Goal: Task Accomplishment & Management: Manage account settings

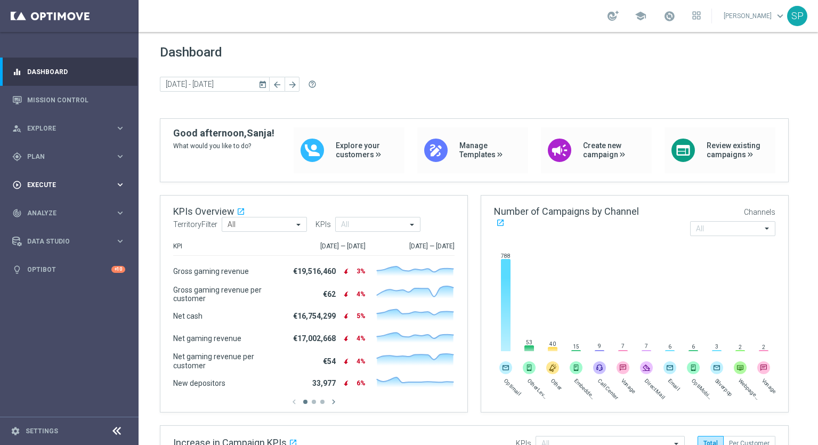
click at [41, 183] on span "Execute" at bounding box center [71, 185] width 88 height 6
click at [39, 154] on span "Plan" at bounding box center [71, 157] width 88 height 6
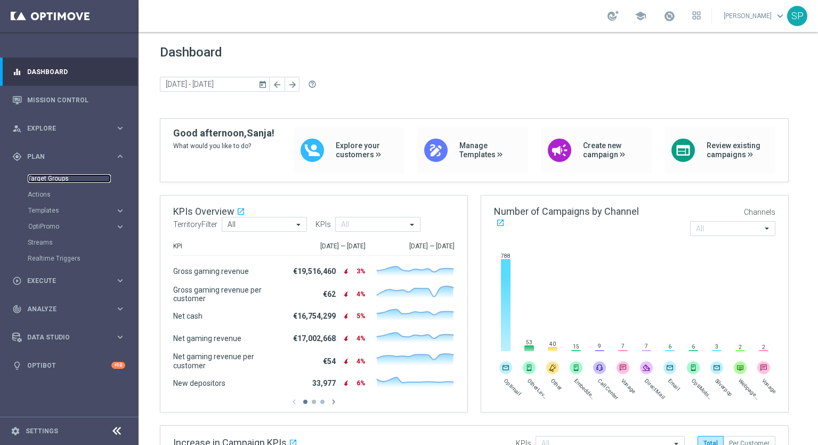
click at [44, 180] on link "Target Groups" at bounding box center [69, 178] width 83 height 9
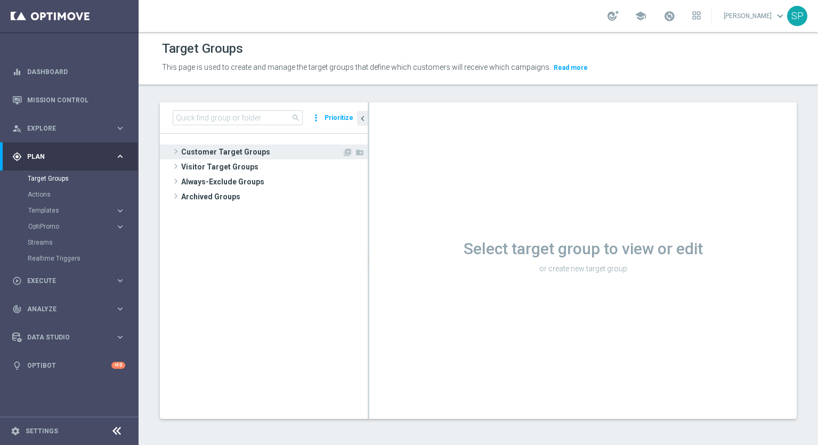
click at [205, 147] on span "Customer Target Groups" at bounding box center [261, 151] width 161 height 15
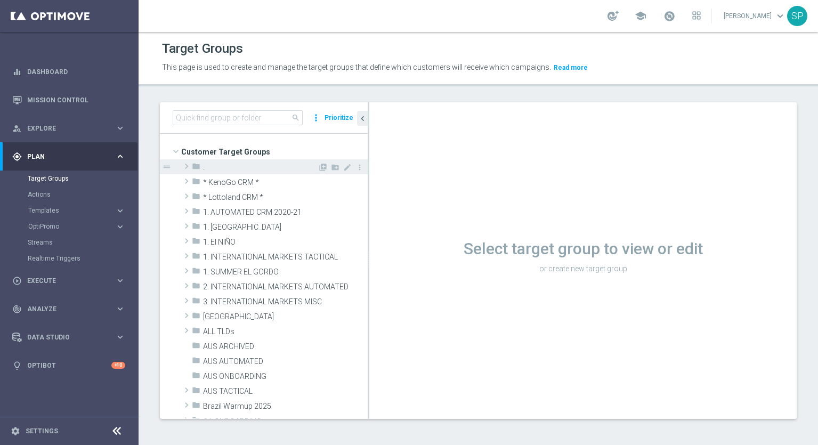
click at [213, 169] on span "." at bounding box center [260, 167] width 115 height 9
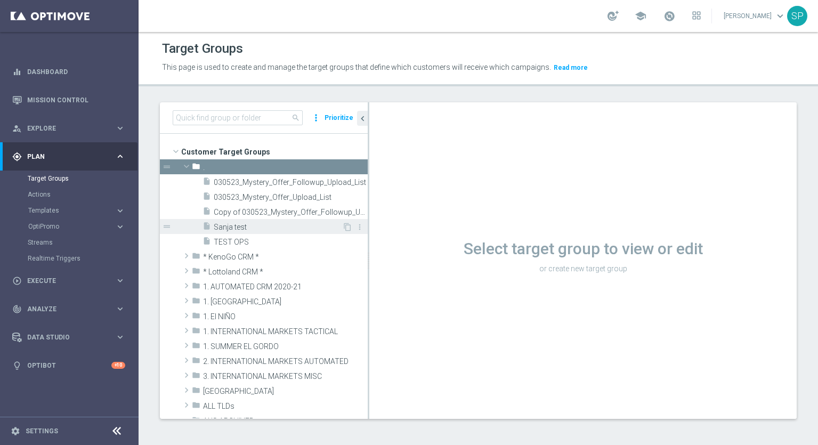
click at [223, 228] on span "Sanja test" at bounding box center [278, 227] width 128 height 9
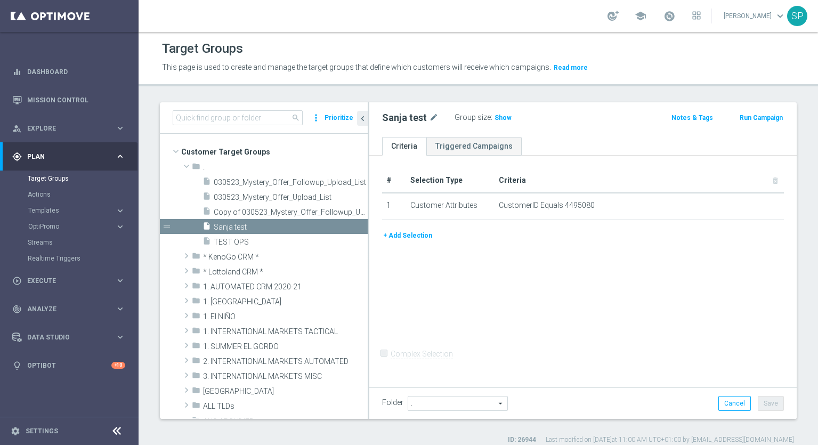
click at [424, 236] on button "+ Add Selection" at bounding box center [407, 236] width 51 height 12
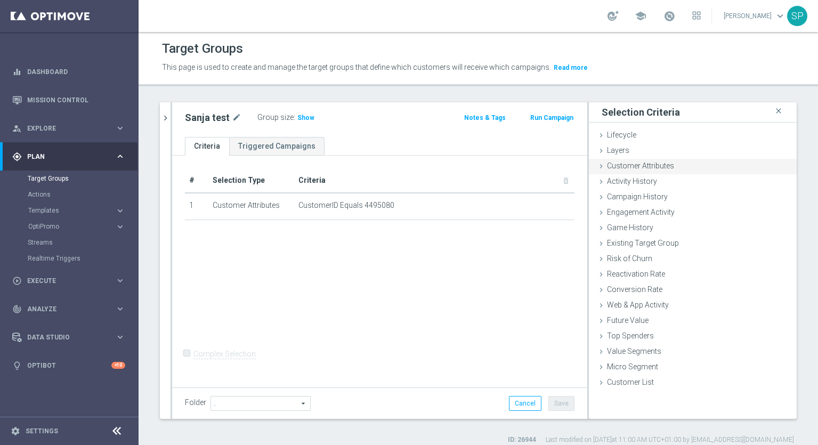
click at [627, 163] on span "Customer Attributes" at bounding box center [640, 166] width 67 height 9
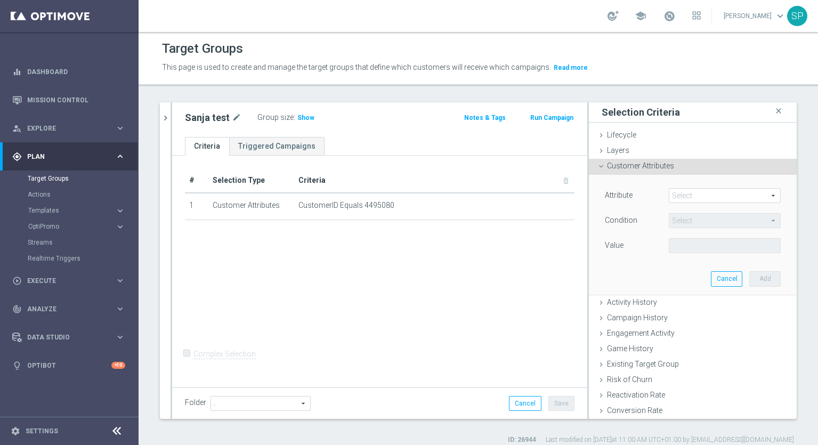
click at [680, 188] on div "Select arrow_drop_down search" at bounding box center [725, 195] width 112 height 15
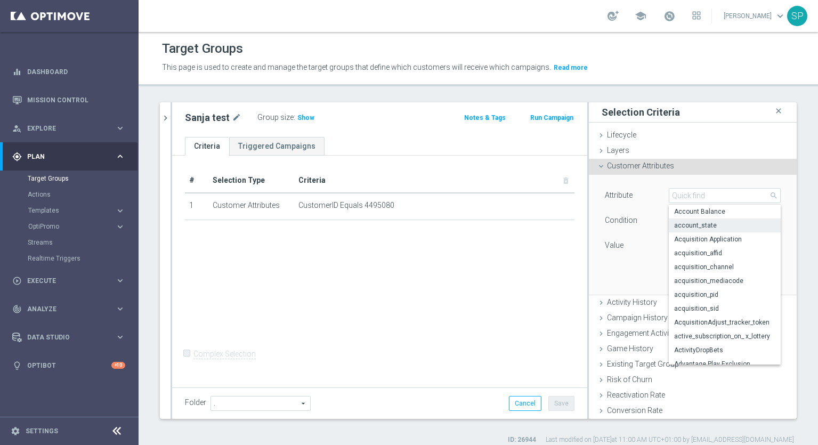
click at [695, 226] on span "account_state" at bounding box center [724, 225] width 101 height 9
type input "account_state"
type input "Equals"
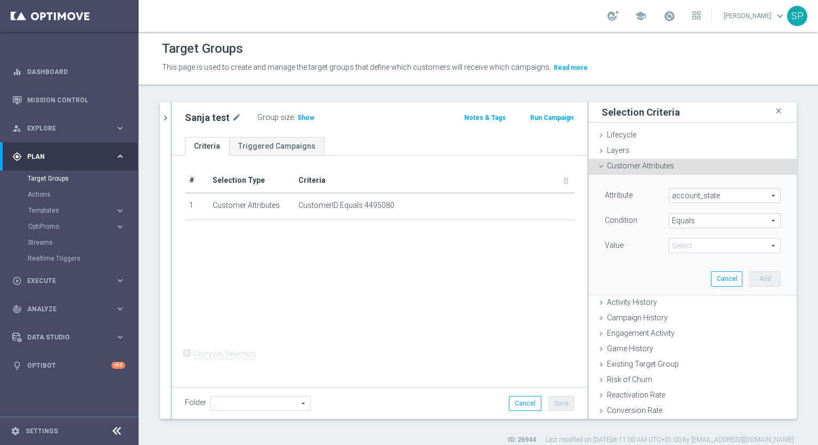
click at [695, 226] on span "Equals" at bounding box center [724, 221] width 111 height 14
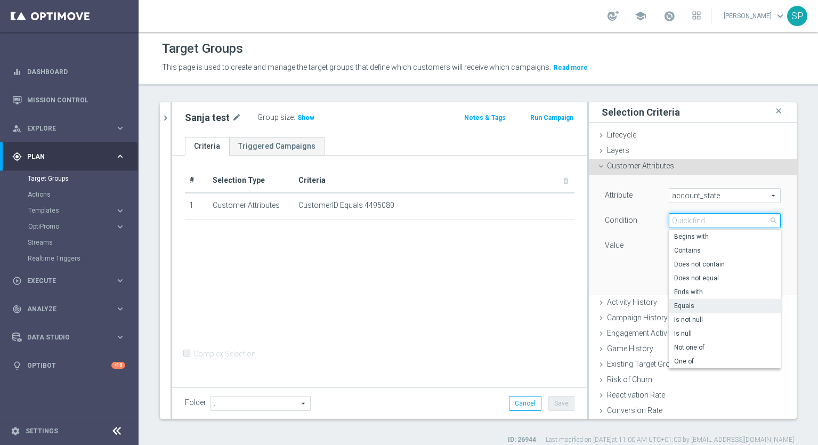
click at [695, 221] on input "search" at bounding box center [725, 220] width 112 height 15
click at [643, 254] on div "Value" at bounding box center [629, 246] width 64 height 17
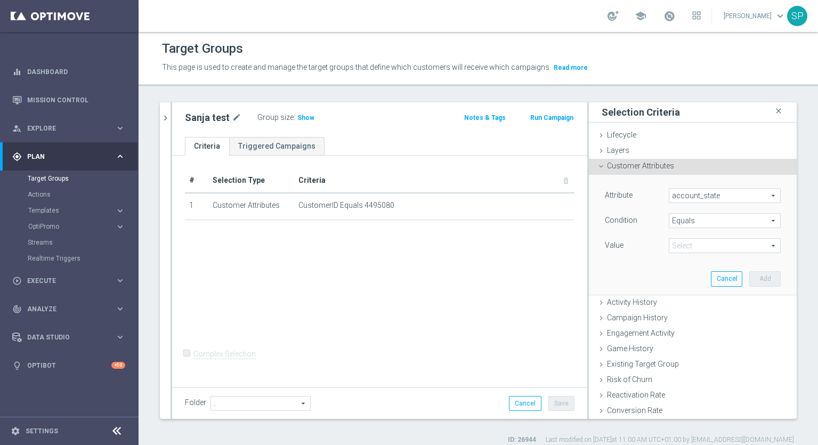
click at [675, 253] on span at bounding box center [724, 246] width 111 height 14
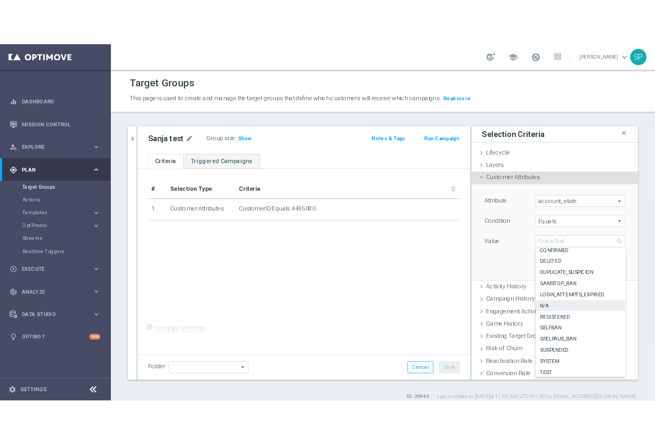
scroll to position [58, 0]
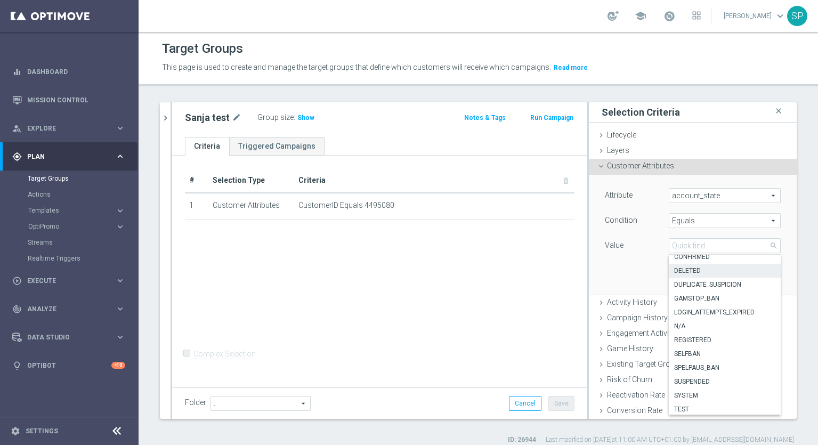
click at [685, 270] on span "DELETED" at bounding box center [724, 271] width 101 height 9
type input "DELETED"
click at [685, 270] on div "Attribute account_state account_state arrow_drop_down search Condition Equals E…" at bounding box center [693, 234] width 192 height 119
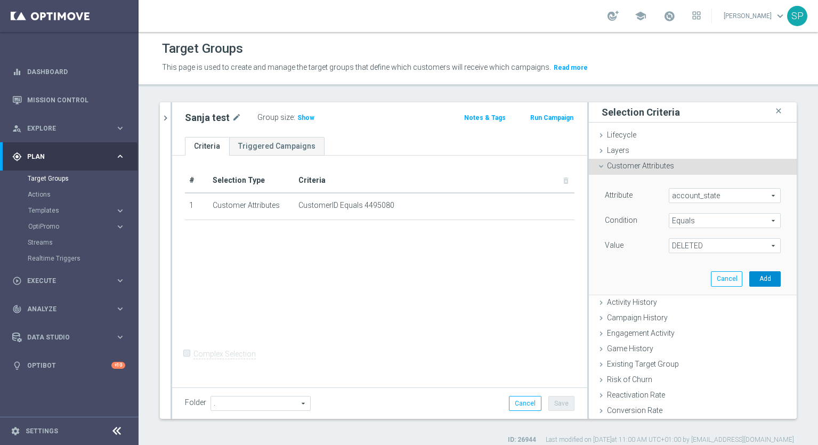
click at [752, 283] on button "Add" at bounding box center [764, 278] width 31 height 15
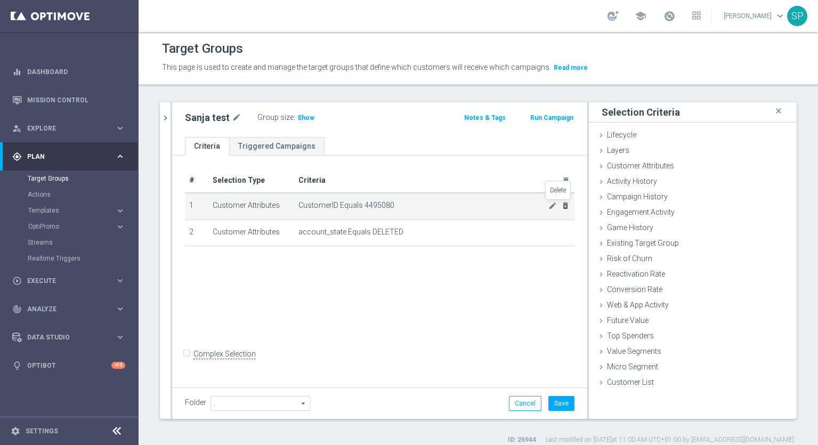
click at [561, 206] on icon "delete_forever" at bounding box center [565, 205] width 9 height 9
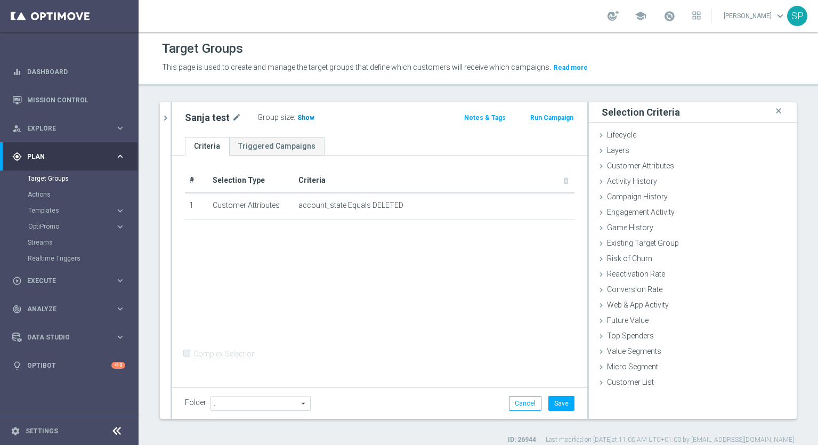
click at [297, 115] on span "Show" at bounding box center [305, 117] width 17 height 7
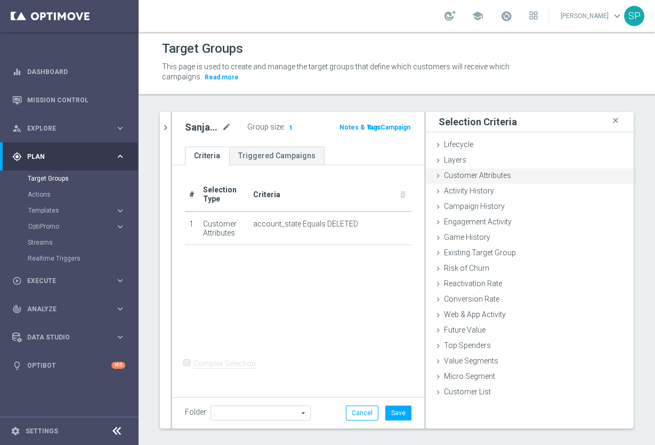
click at [434, 175] on icon at bounding box center [438, 176] width 9 height 9
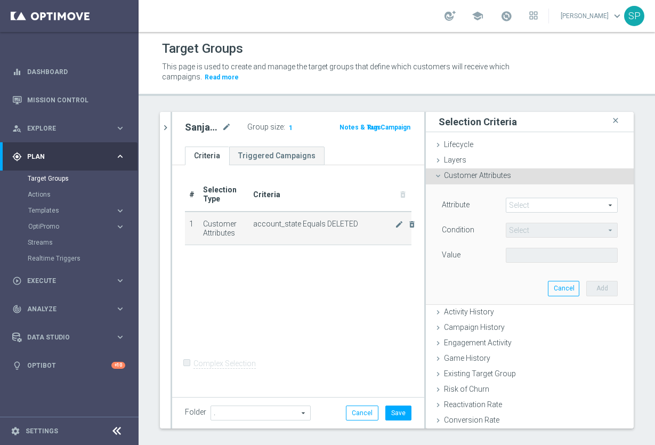
click at [308, 220] on span "account_state Equals DELETED" at bounding box center [324, 224] width 142 height 9
click at [395, 225] on icon "mode_edit" at bounding box center [399, 224] width 9 height 9
click at [564, 258] on span "DELETED" at bounding box center [561, 255] width 111 height 14
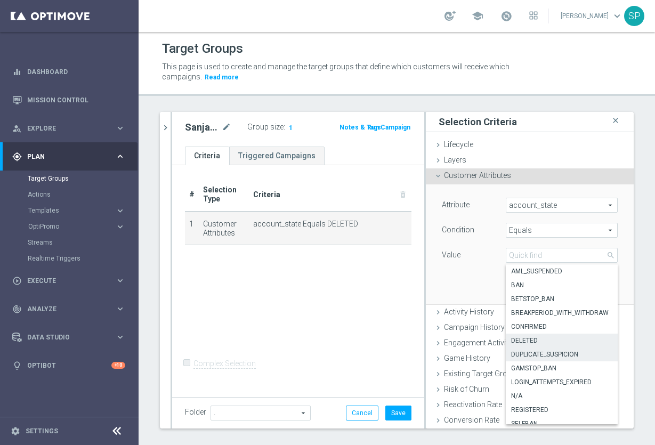
click at [564, 351] on span "DUPLICATE_SUSPICION" at bounding box center [561, 354] width 101 height 9
type input "DUPLICATE_SUSPICION"
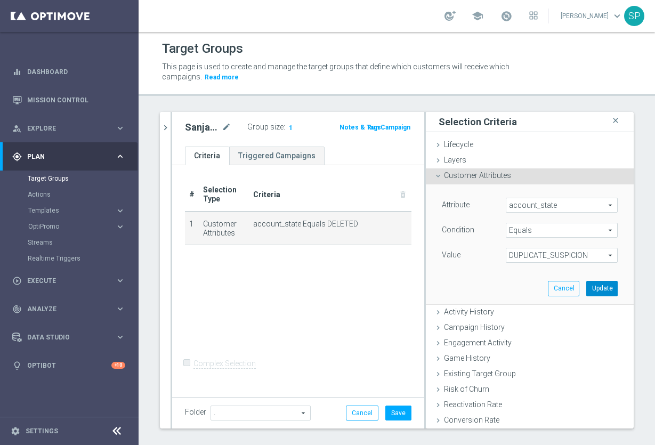
click at [590, 290] on button "Update" at bounding box center [601, 288] width 31 height 15
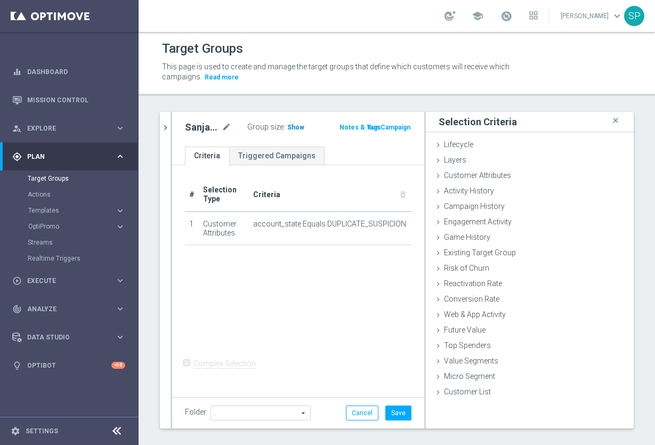
click at [292, 127] on span "Show" at bounding box center [295, 127] width 17 height 7
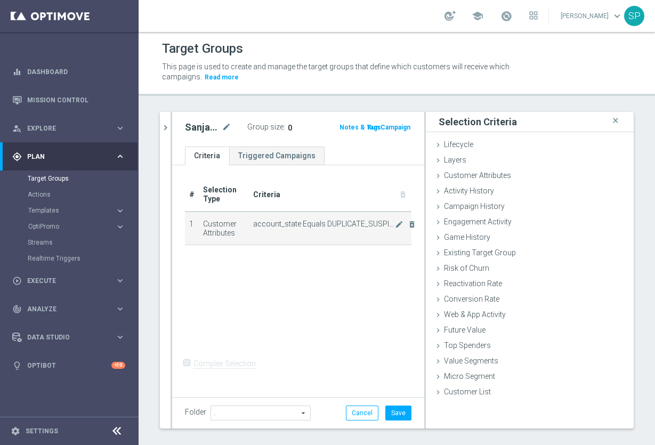
click at [367, 220] on span "account_state Equals DUPLICATE_SUSPICION" at bounding box center [324, 224] width 142 height 9
click at [395, 226] on icon "mode_edit" at bounding box center [399, 224] width 9 height 9
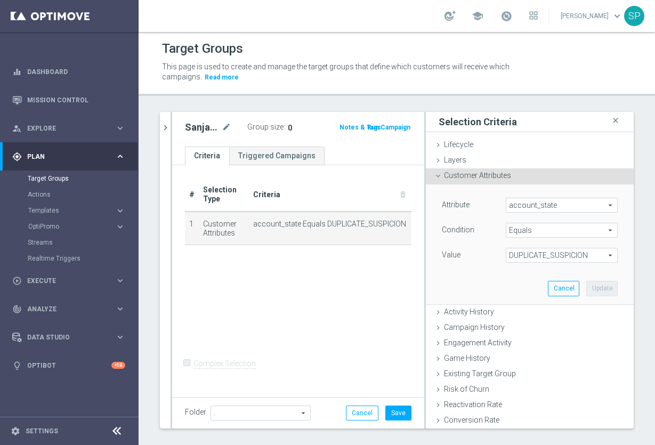
click at [545, 255] on span "DUPLICATE_SUSPICION" at bounding box center [561, 255] width 111 height 14
click at [0, 0] on input "search" at bounding box center [0, 0] width 0 height 0
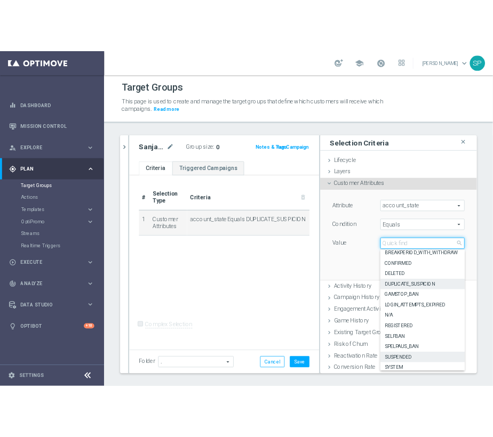
scroll to position [44, 0]
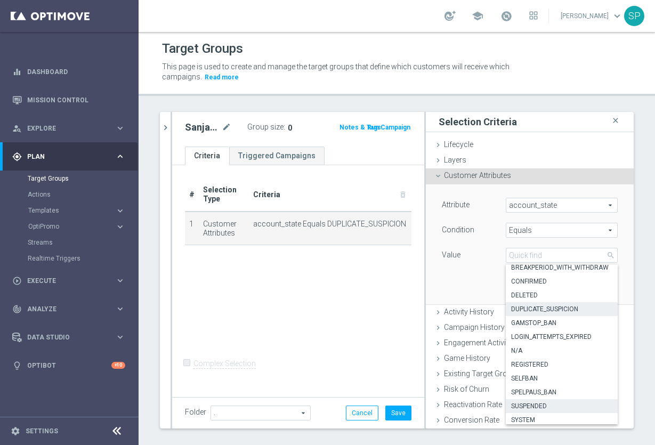
click at [534, 404] on span "SUSPENDED" at bounding box center [561, 406] width 101 height 9
type input "SUSPENDED"
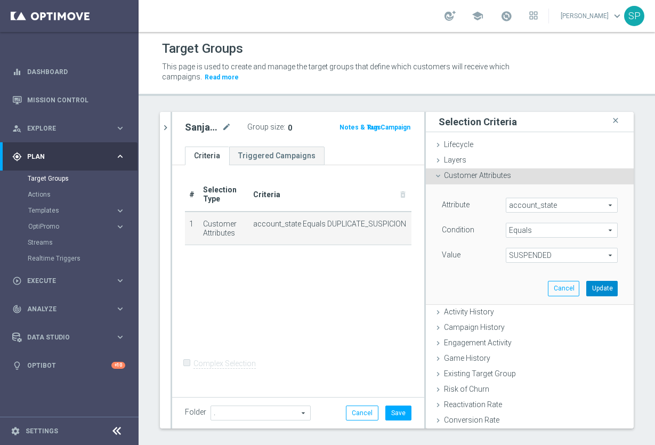
click at [586, 281] on button "Update" at bounding box center [601, 288] width 31 height 15
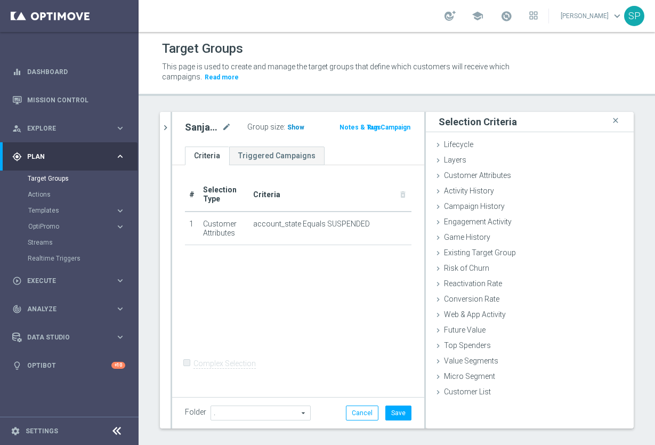
click at [287, 128] on span "Show" at bounding box center [295, 127] width 17 height 7
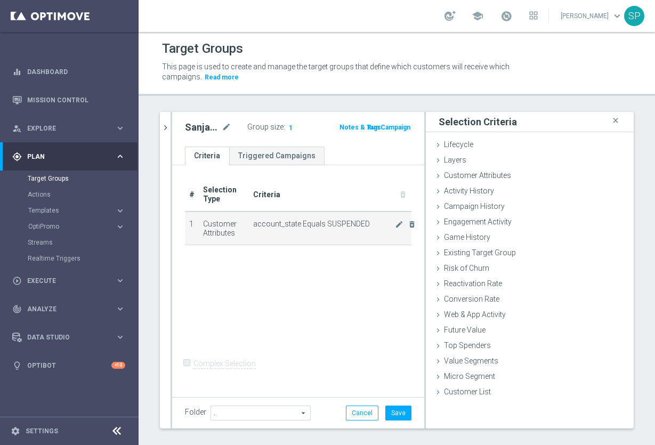
click at [356, 224] on span "account_state Equals SUSPENDED" at bounding box center [324, 224] width 142 height 9
click at [395, 225] on icon "mode_edit" at bounding box center [399, 224] width 9 height 9
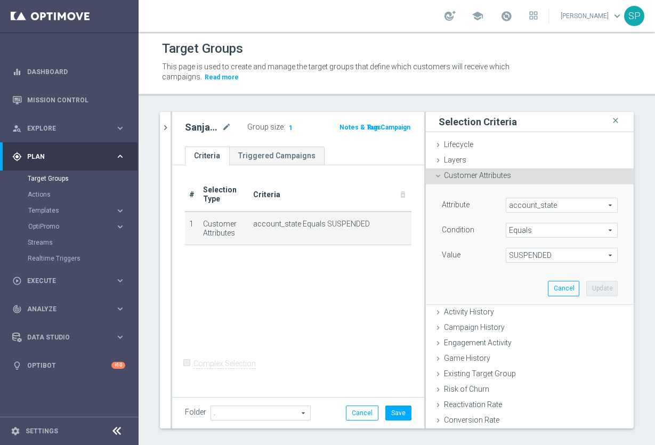
click at [527, 234] on span "Equals" at bounding box center [561, 230] width 111 height 14
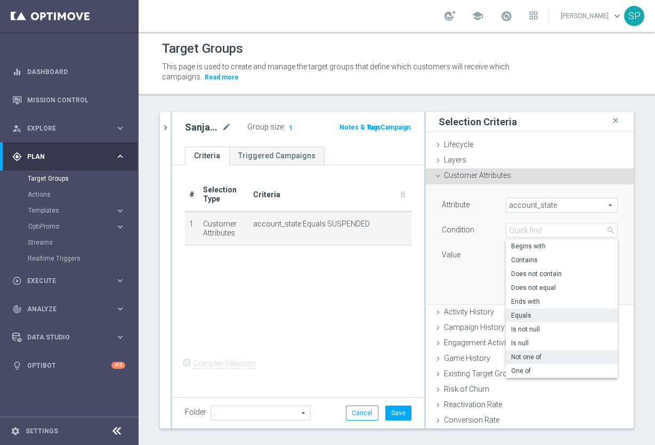
click at [526, 360] on span "Not one of" at bounding box center [561, 357] width 101 height 9
type input "Not one of"
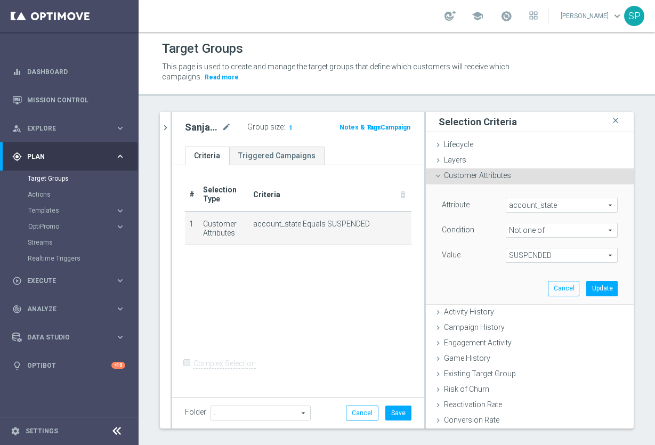
click at [528, 259] on span "SUSPENDED" at bounding box center [561, 255] width 111 height 14
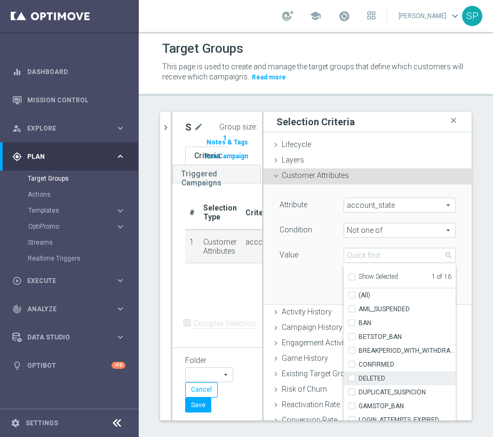
click at [452, 377] on span "DELETED" at bounding box center [406, 378] width 97 height 9
click at [358, 377] on input "DELETED" at bounding box center [354, 378] width 7 height 7
checkbox input "true"
type input "Selected 2 of 16"
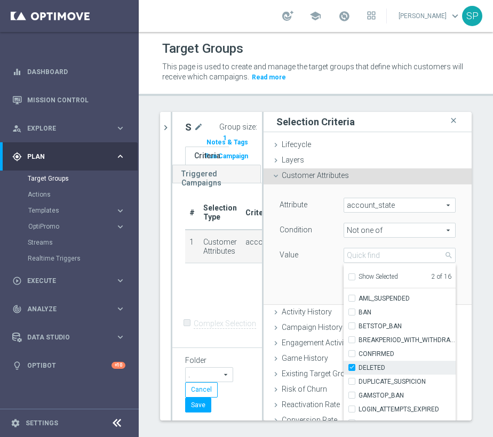
scroll to position [20, 0]
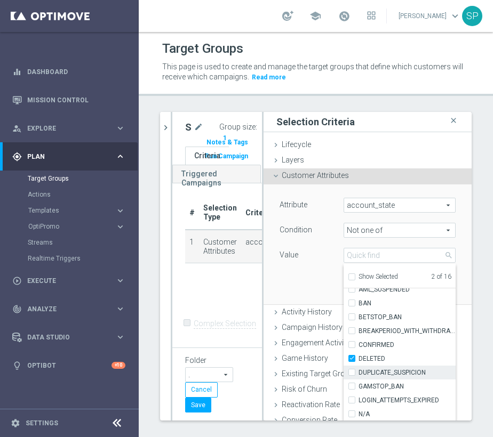
click at [358, 376] on input "DUPLICATE_SUSPICION" at bounding box center [354, 372] width 7 height 7
checkbox input "true"
type input "Selected 3 of 16"
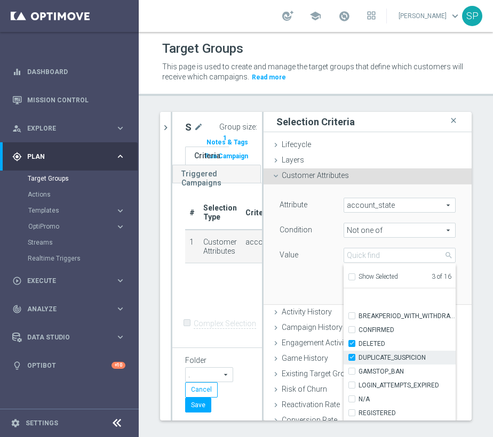
scroll to position [76, 0]
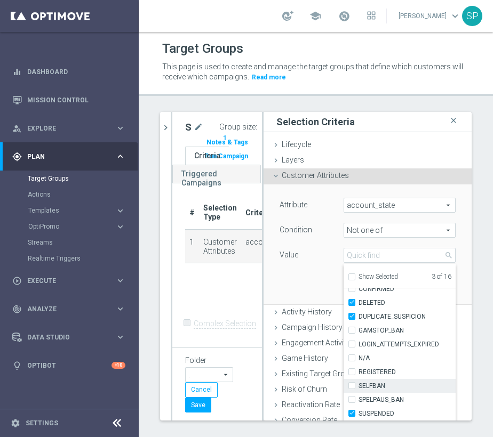
click at [358, 384] on input "SELFBAN" at bounding box center [354, 386] width 7 height 7
checkbox input "true"
type input "Selected 4 of 16"
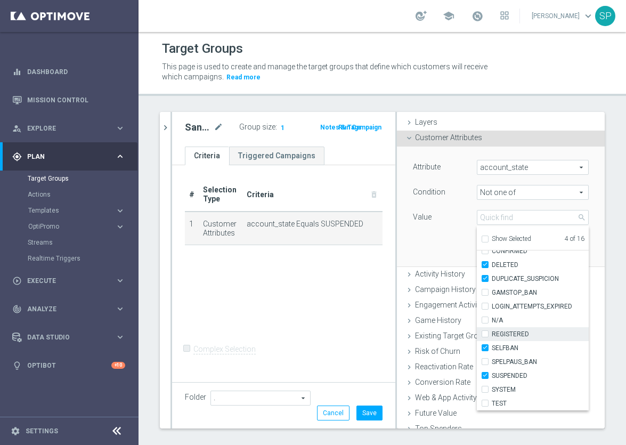
scroll to position [0, 0]
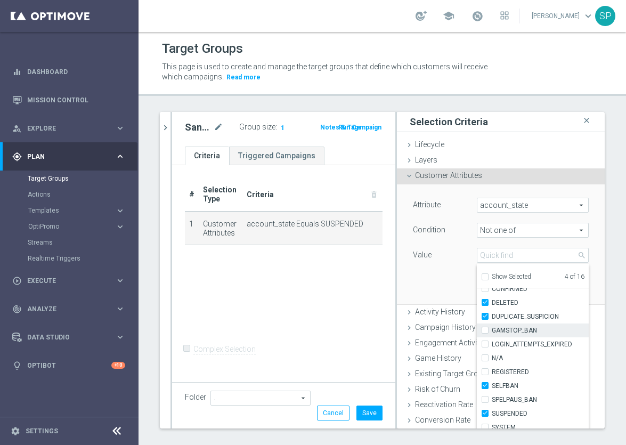
click at [492, 333] on label "GAMSTOP_BAN" at bounding box center [540, 331] width 97 height 14
click at [485, 333] on input "GAMSTOP_BAN" at bounding box center [488, 330] width 7 height 7
checkbox input "true"
type input "Selected 5 of 16"
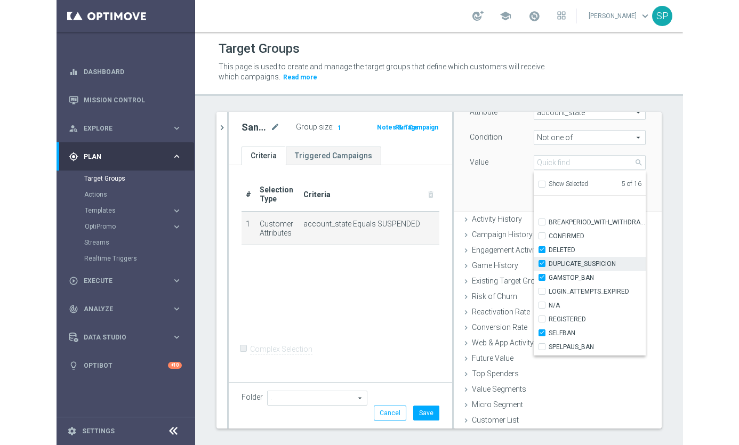
scroll to position [76, 0]
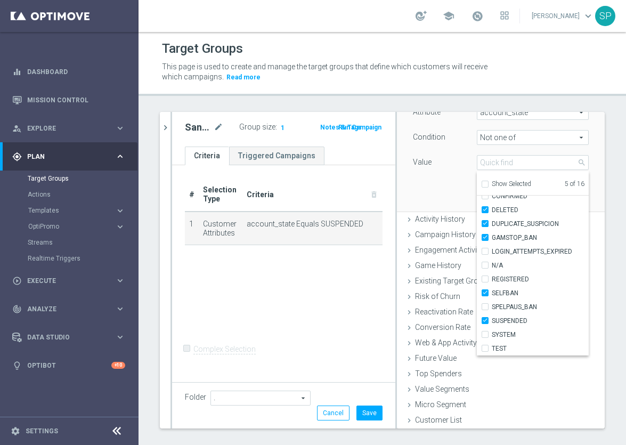
click at [459, 183] on div "Attribute account_state account_state arrow_drop_down search Condition Not one …" at bounding box center [501, 151] width 192 height 119
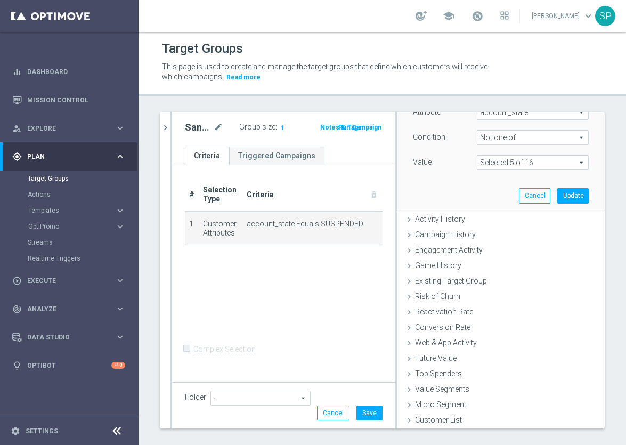
click at [505, 168] on span at bounding box center [533, 163] width 111 height 14
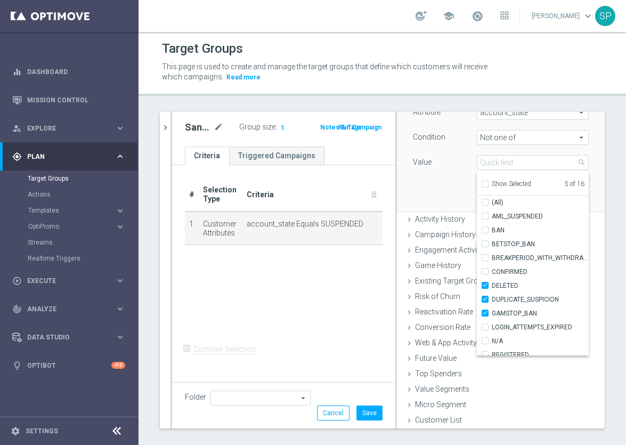
click at [481, 184] on input "Show Selected" at bounding box center [484, 185] width 7 height 7
checkbox input "true"
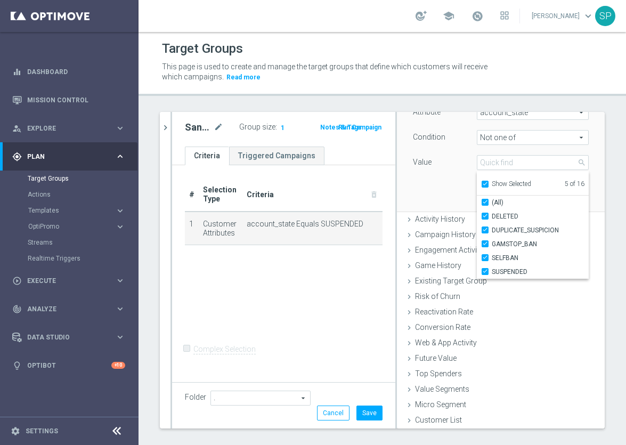
click at [449, 191] on div "Attribute account_state account_state arrow_drop_down search Condition Not one …" at bounding box center [501, 151] width 192 height 119
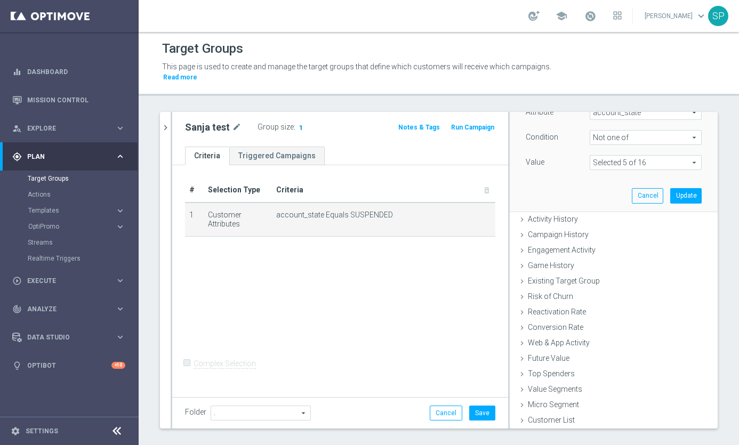
click at [298, 127] on span "1" at bounding box center [301, 129] width 6 height 10
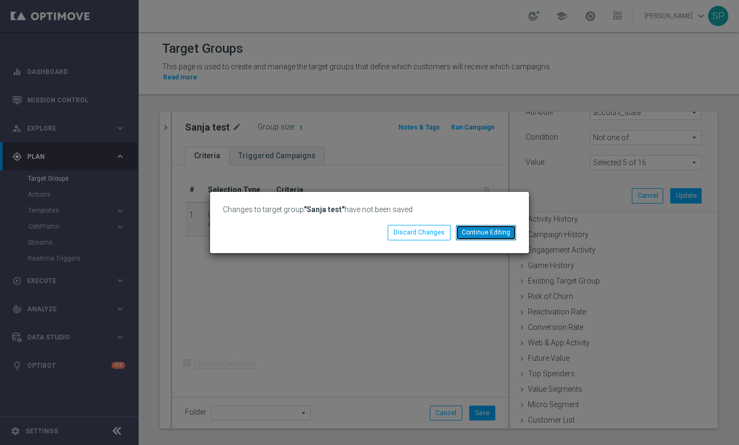
click at [490, 235] on button "Continue Editing" at bounding box center [486, 232] width 60 height 15
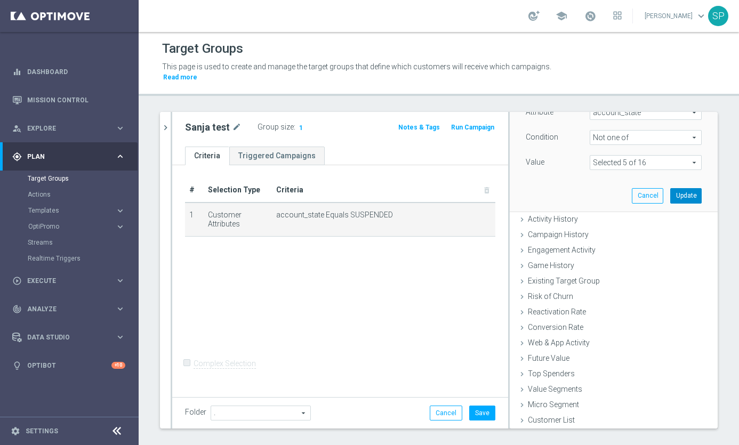
click at [672, 196] on button "Update" at bounding box center [685, 195] width 31 height 15
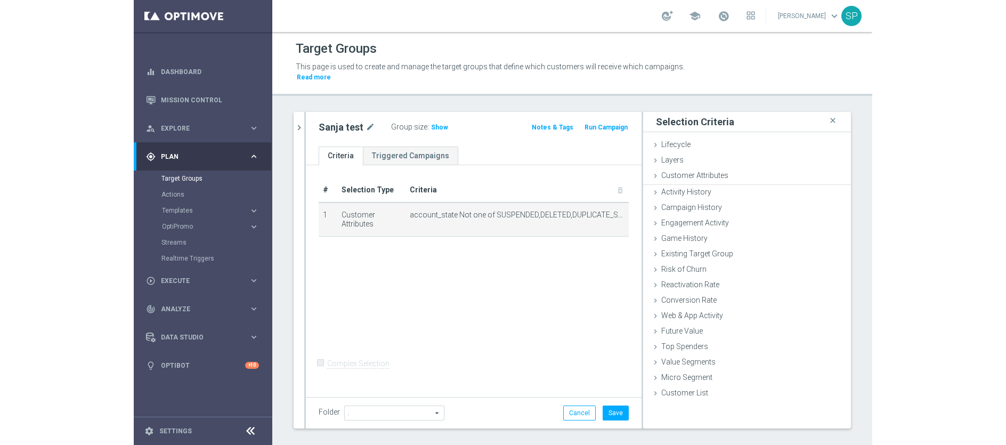
scroll to position [0, 0]
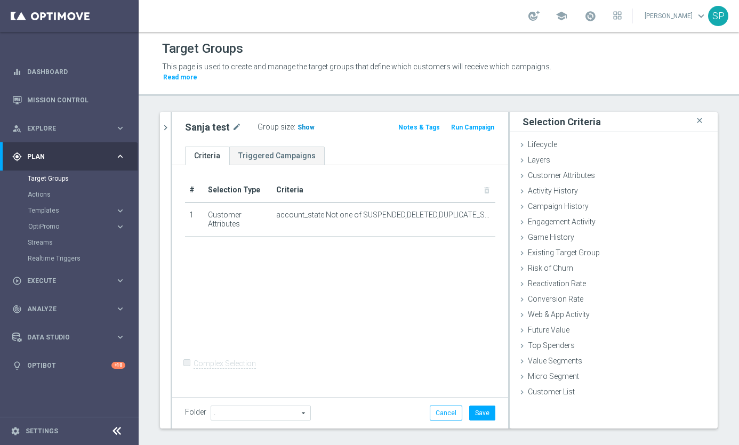
click at [299, 124] on span "Show" at bounding box center [305, 127] width 17 height 7
click at [694, 123] on icon "close" at bounding box center [699, 121] width 11 height 14
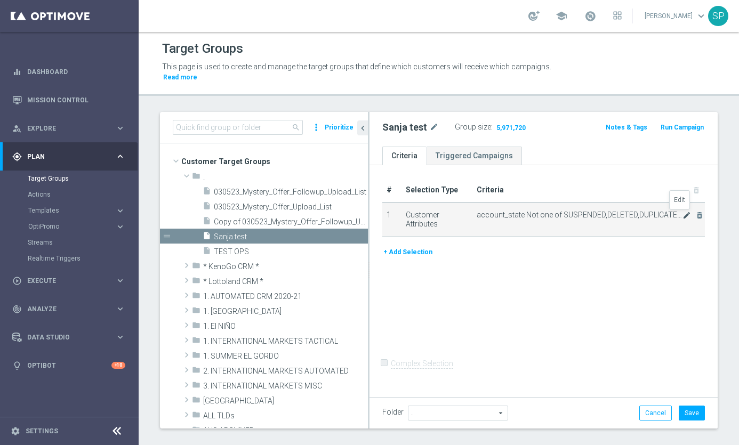
click at [682, 217] on icon "mode_edit" at bounding box center [686, 215] width 9 height 9
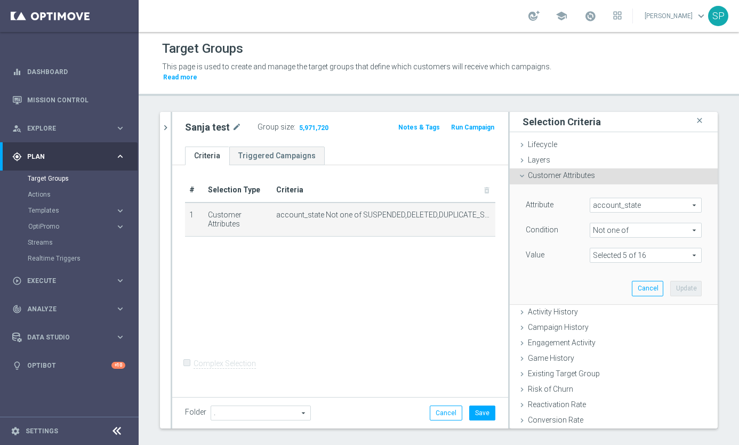
click at [615, 235] on span "Not one of" at bounding box center [645, 230] width 111 height 14
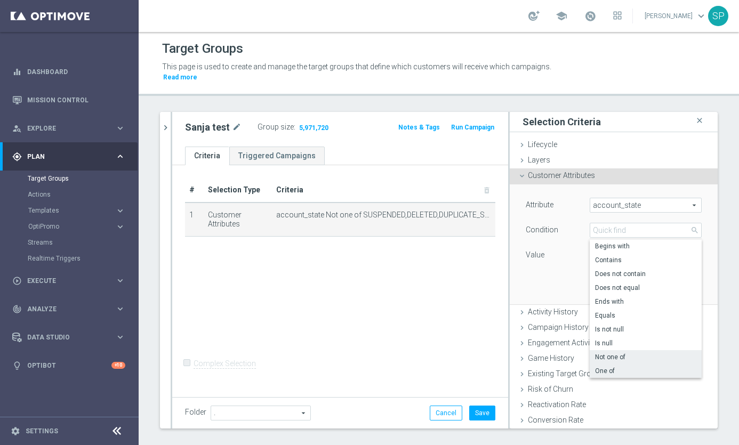
click at [603, 375] on span "One of" at bounding box center [645, 371] width 101 height 9
type input "One of"
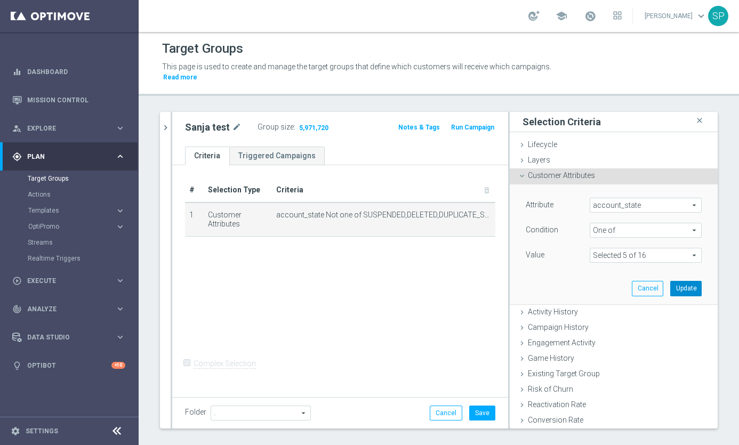
click at [670, 283] on button "Update" at bounding box center [685, 288] width 31 height 15
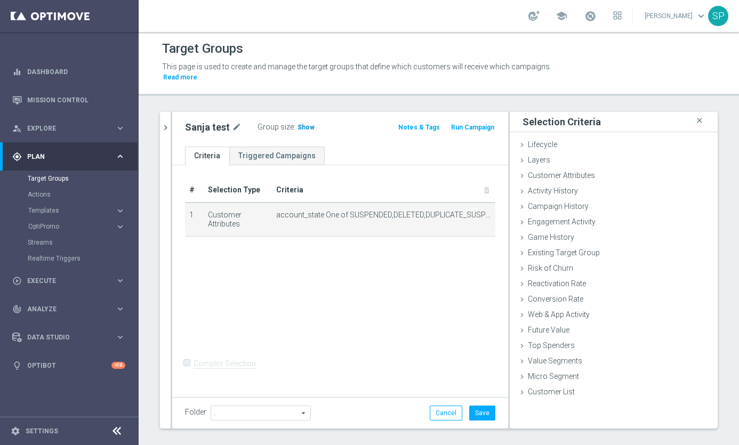
click at [301, 126] on span "Show" at bounding box center [305, 127] width 17 height 7
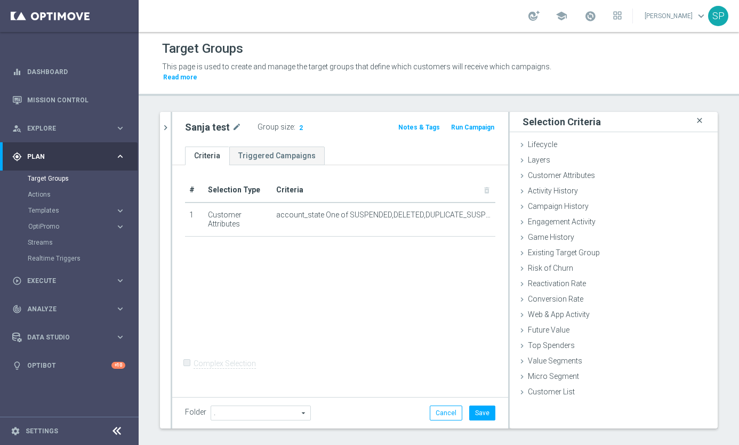
click at [694, 122] on icon "close" at bounding box center [699, 121] width 11 height 14
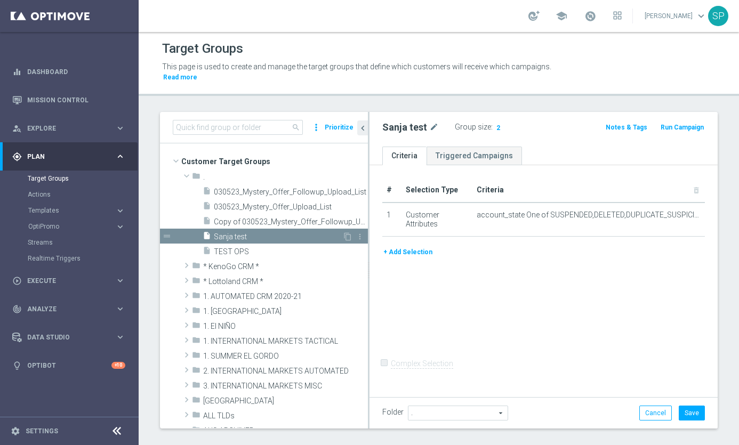
drag, startPoint x: 368, startPoint y: 230, endPoint x: 272, endPoint y: 240, distance: 95.9
click at [272, 240] on as-split "search more_vert Prioritize Customer Target Groups library_add create_new_folder" at bounding box center [439, 270] width 558 height 317
drag, startPoint x: 369, startPoint y: 231, endPoint x: 260, endPoint y: 249, distance: 110.1
click at [256, 250] on as-split "search more_vert Prioritize Customer Target Groups library_add create_new_folder" at bounding box center [439, 270] width 558 height 317
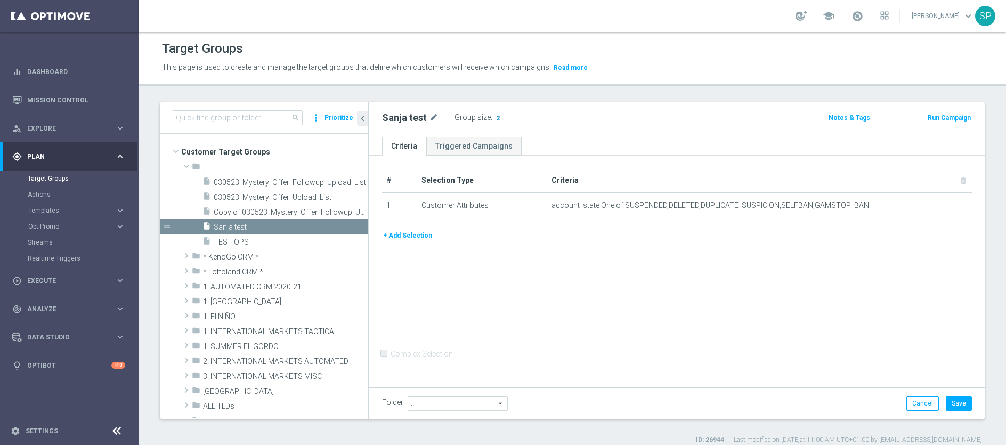
click at [495, 118] on span "2" at bounding box center [498, 119] width 6 height 10
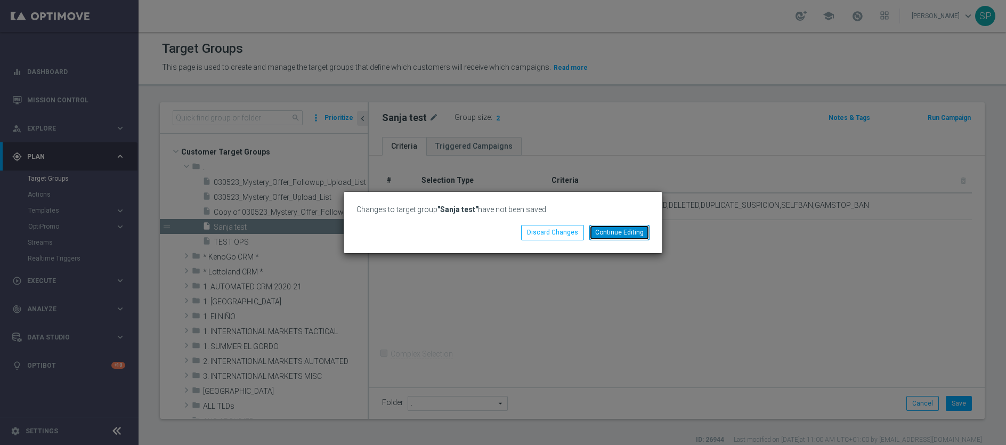
click at [615, 237] on button "Continue Editing" at bounding box center [620, 232] width 60 height 15
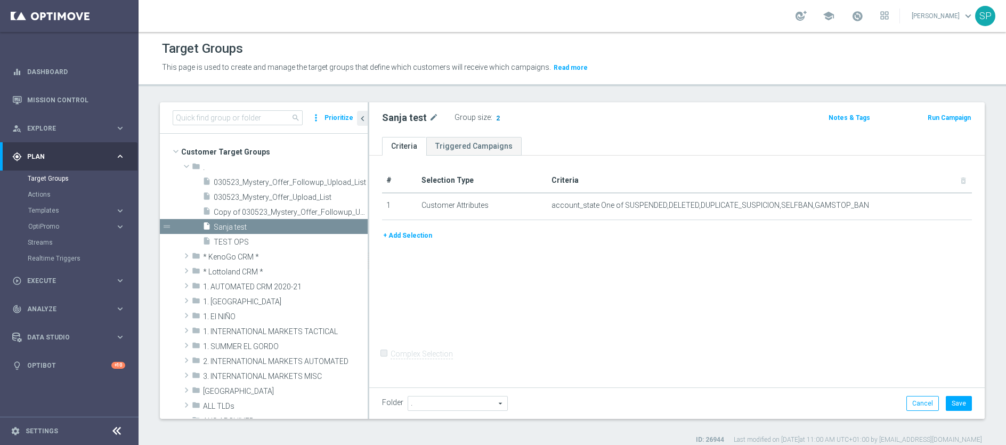
click at [495, 117] on span "2" at bounding box center [498, 119] width 6 height 10
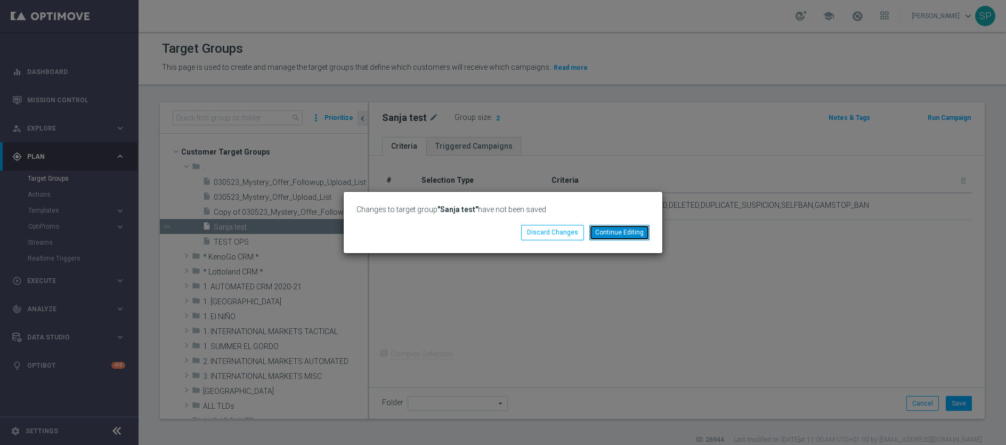
click at [613, 236] on button "Continue Editing" at bounding box center [620, 232] width 60 height 15
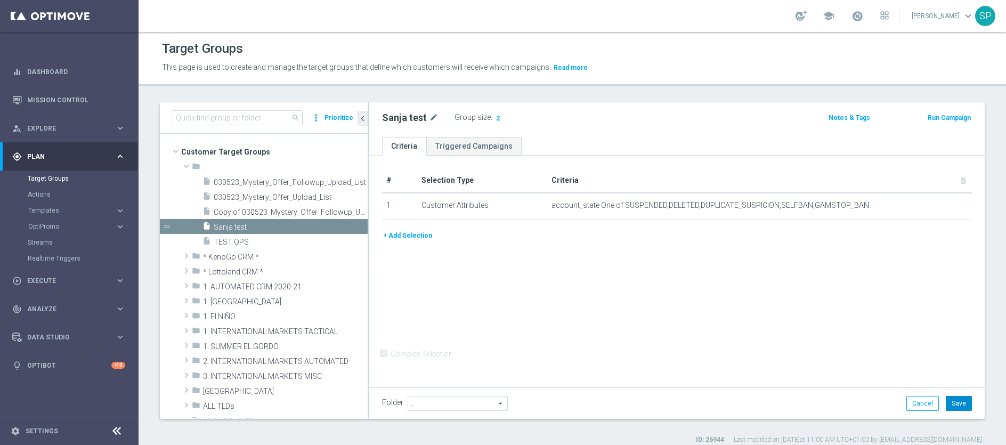
click at [818, 408] on button "Save" at bounding box center [959, 403] width 26 height 15
click at [818, 13] on link "[PERSON_NAME] keyboard_arrow_down" at bounding box center [943, 16] width 64 height 16
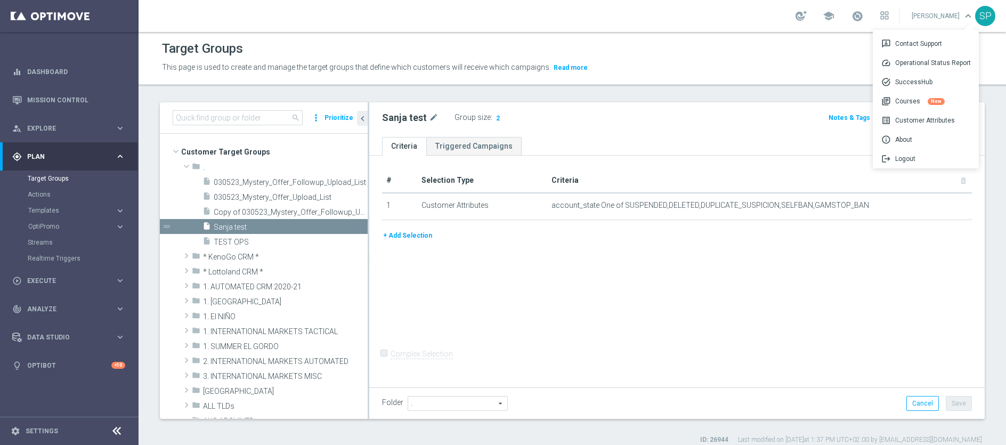
click at [818, 265] on div "# Selection Type Criteria delete_forever 1 Customer Attributes account_state On…" at bounding box center [677, 270] width 616 height 229
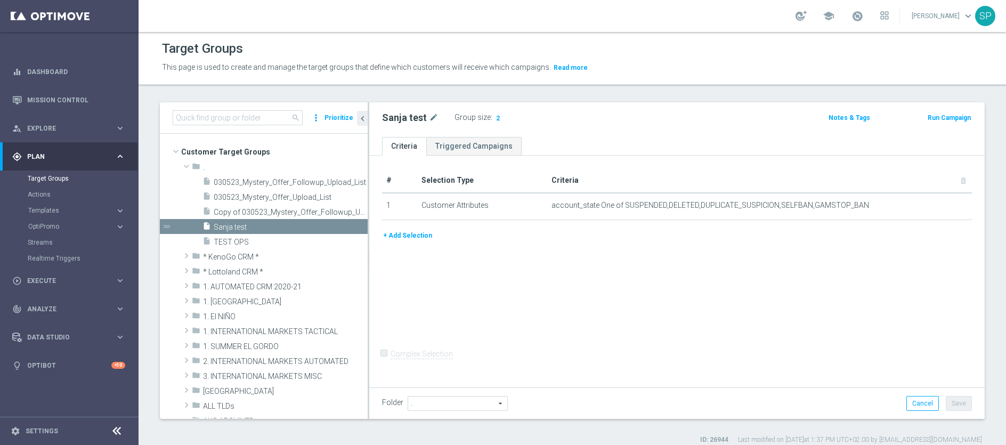
click at [818, 118] on button "Notes & Tags" at bounding box center [850, 118] width 44 height 12
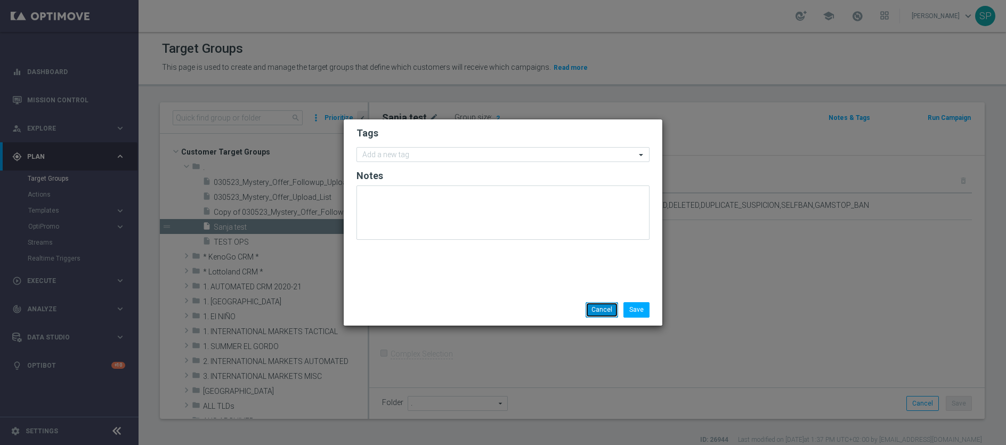
click at [603, 308] on button "Cancel" at bounding box center [602, 309] width 33 height 15
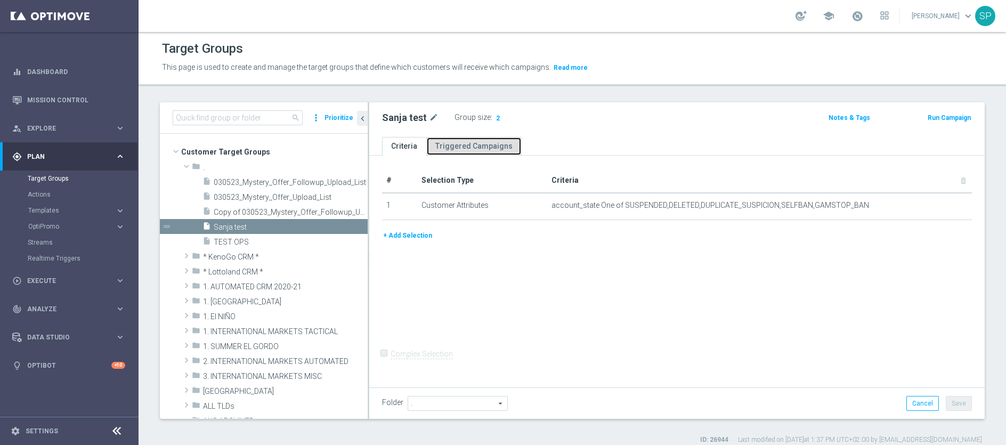
click at [463, 148] on link "Triggered Campaigns" at bounding box center [473, 146] width 95 height 19
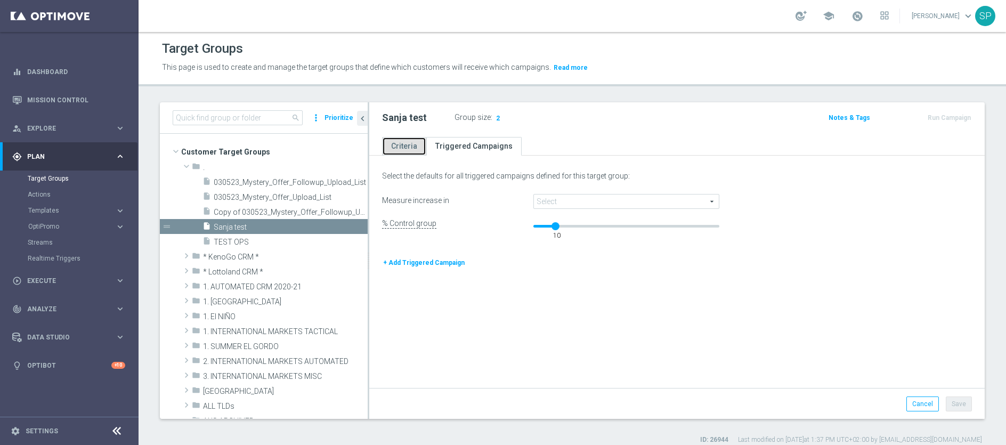
click at [400, 148] on link "Criteria" at bounding box center [404, 146] width 44 height 19
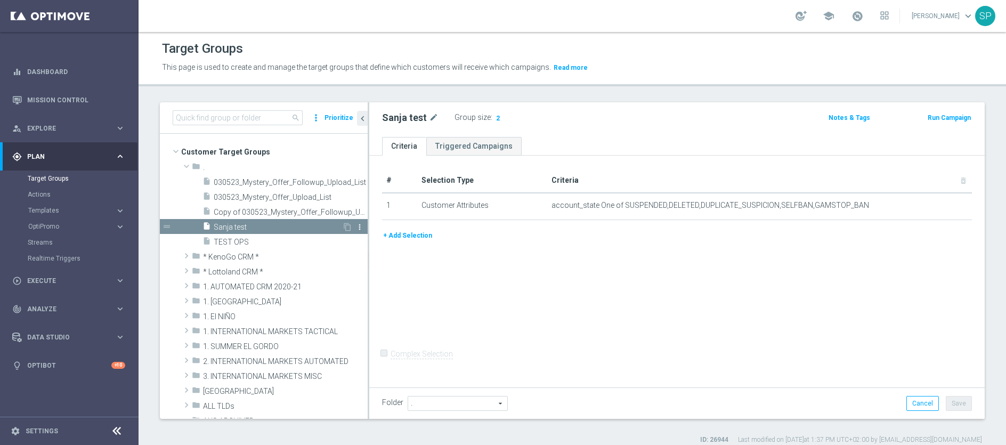
click at [356, 227] on icon "more_vert" at bounding box center [360, 227] width 9 height 9
click at [489, 269] on div "# Selection Type Criteria delete_forever 1 Customer Attributes account_state On…" at bounding box center [677, 270] width 616 height 229
click at [492, 398] on span "." at bounding box center [457, 404] width 99 height 14
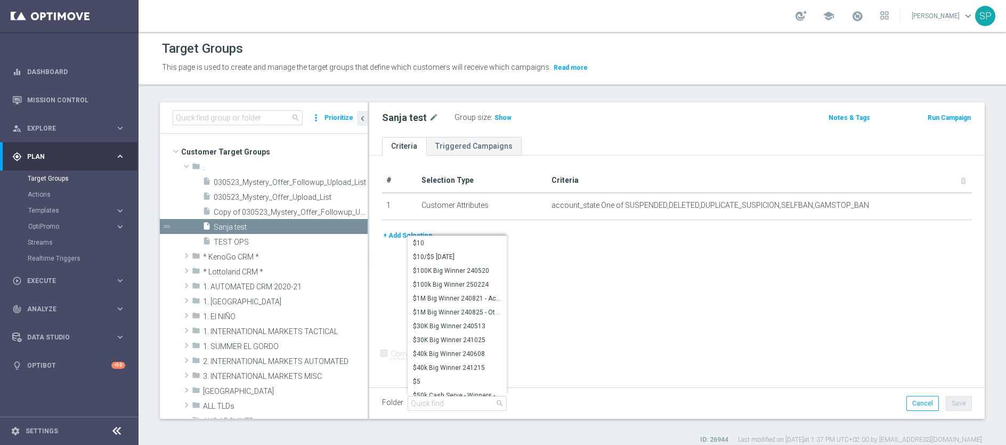
click at [661, 339] on div "# Selection Type Criteria delete_forever 1 Customer Attributes account_state On…" at bounding box center [677, 270] width 616 height 229
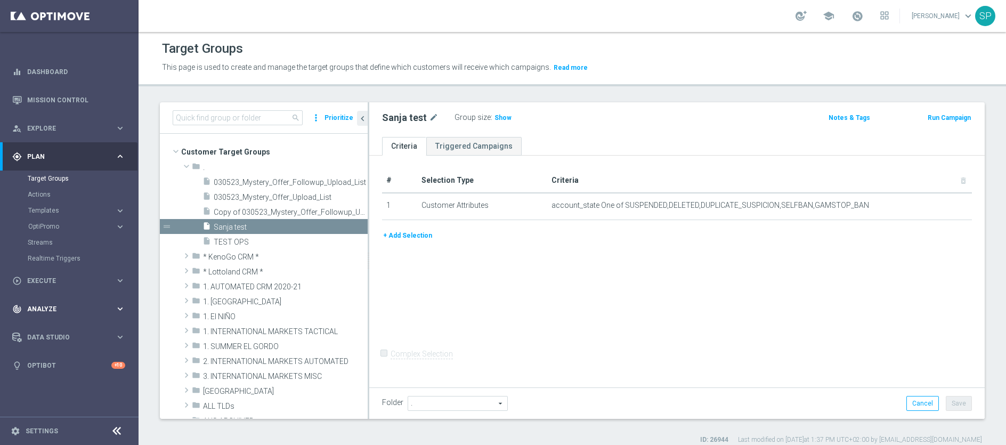
click at [120, 309] on icon "keyboard_arrow_right" at bounding box center [120, 309] width 10 height 10
click at [43, 125] on span "Explore" at bounding box center [71, 128] width 88 height 6
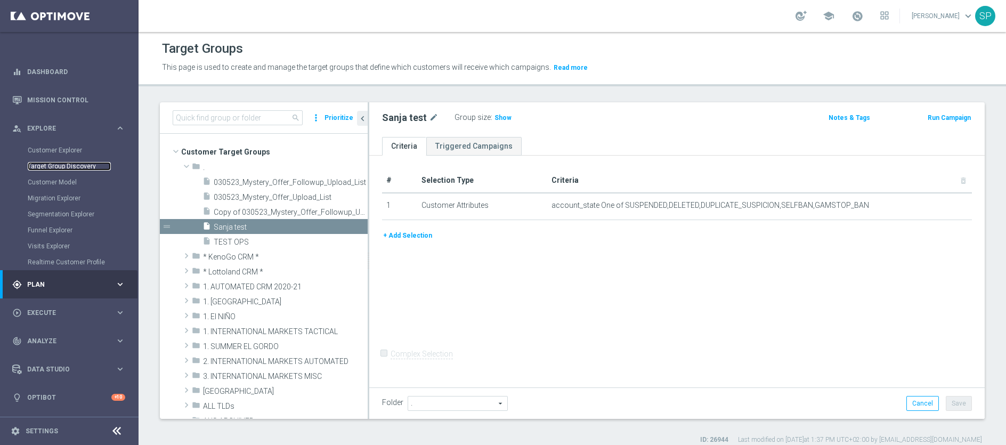
click at [92, 165] on link "Target Group Discovery" at bounding box center [69, 166] width 83 height 9
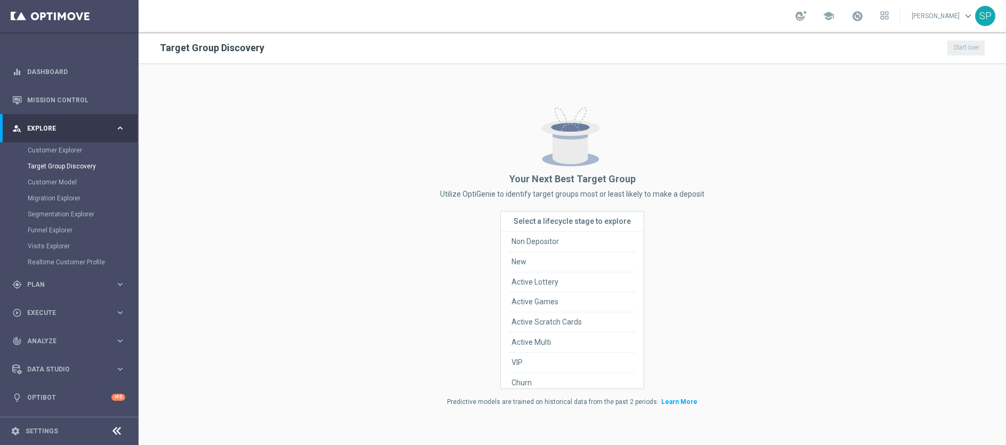
click at [569, 222] on span "Select a lifecycle stage to explore" at bounding box center [572, 221] width 117 height 9
click at [58, 164] on link "Target Group Discovery" at bounding box center [69, 166] width 83 height 9
click at [55, 151] on link "Customer Explorer" at bounding box center [69, 150] width 83 height 9
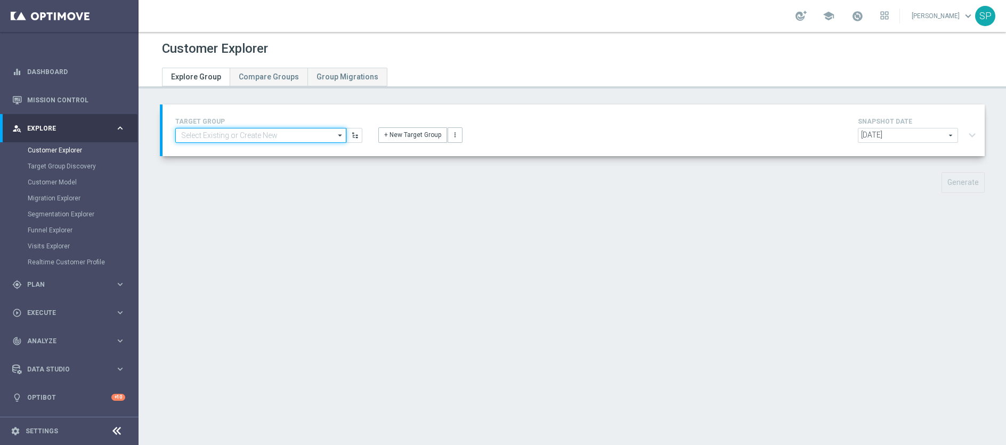
click at [286, 137] on input at bounding box center [260, 135] width 171 height 15
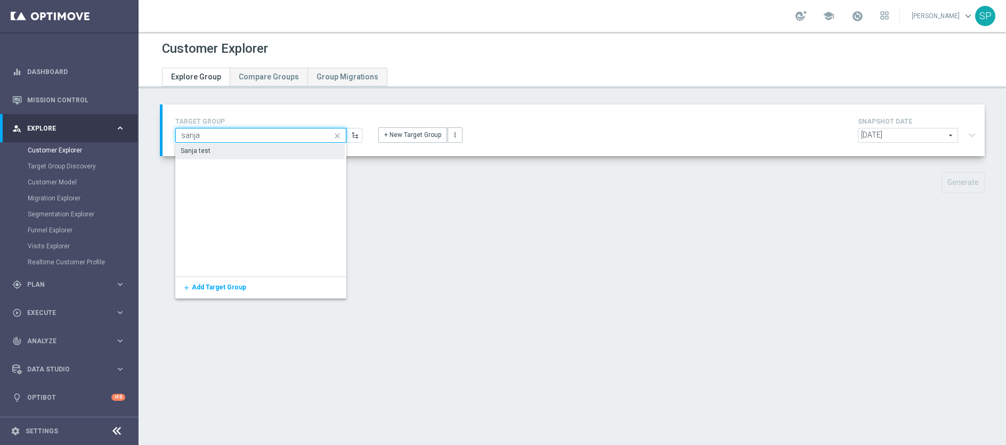
type input "sanja"
click at [286, 149] on div "Sanja test" at bounding box center [259, 150] width 169 height 15
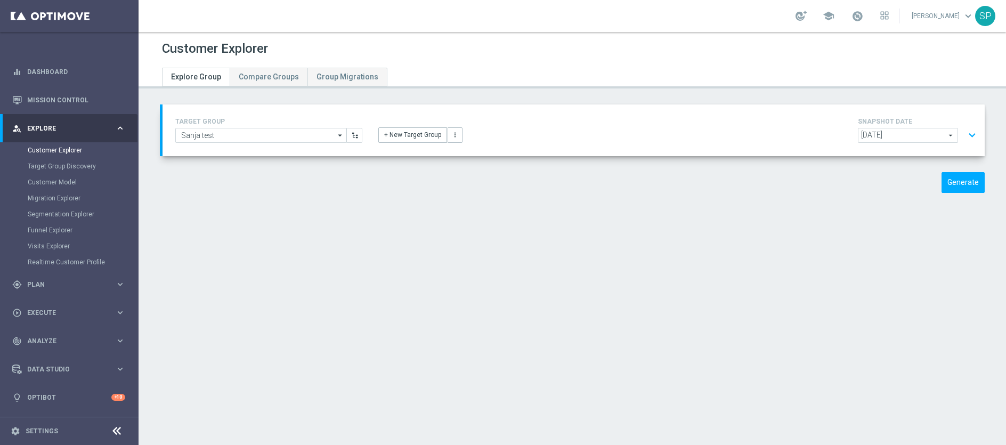
click at [818, 137] on button "expand_more" at bounding box center [972, 135] width 15 height 20
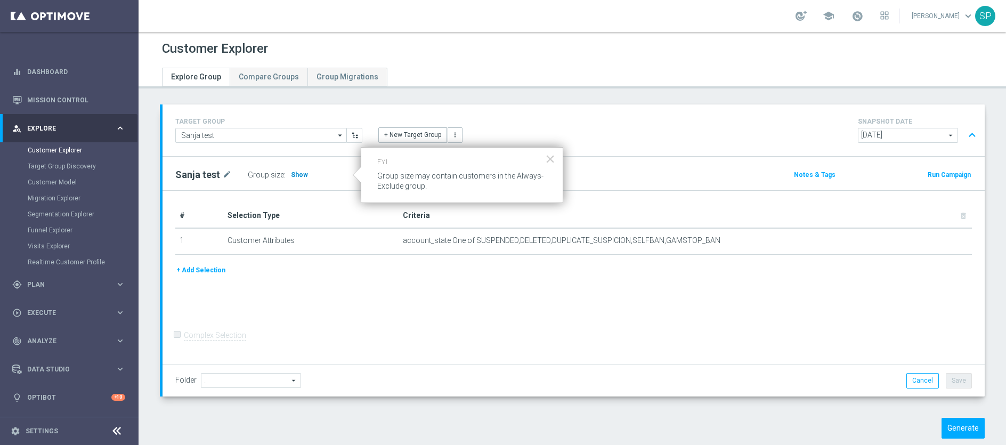
click at [292, 175] on span "Show" at bounding box center [299, 174] width 17 height 7
click at [336, 131] on icon "arrow_drop_down" at bounding box center [340, 135] width 11 height 14
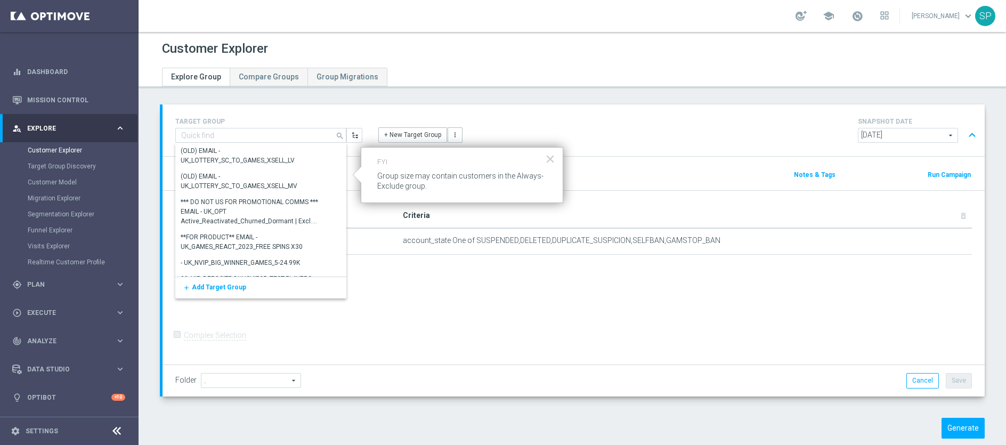
click at [377, 126] on div "+ New Target Group more_vert" at bounding box center [573, 129] width 407 height 28
type input "Sanja test"
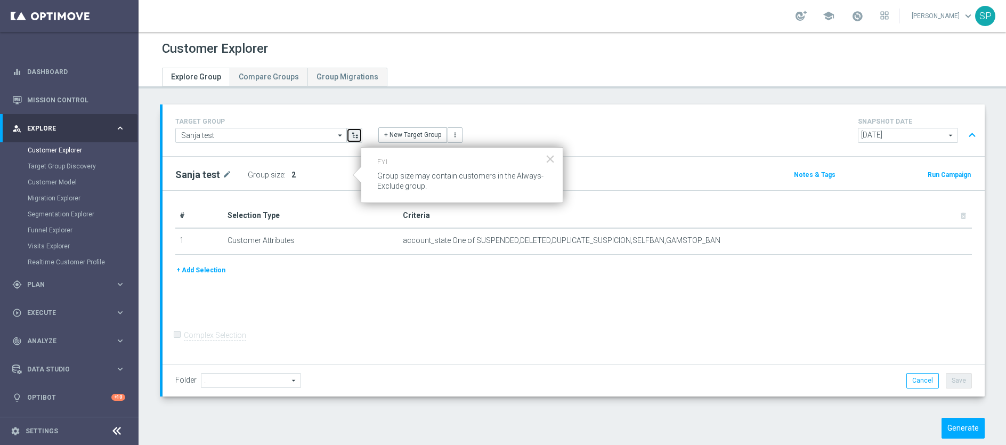
click at [357, 136] on button "button" at bounding box center [354, 135] width 16 height 15
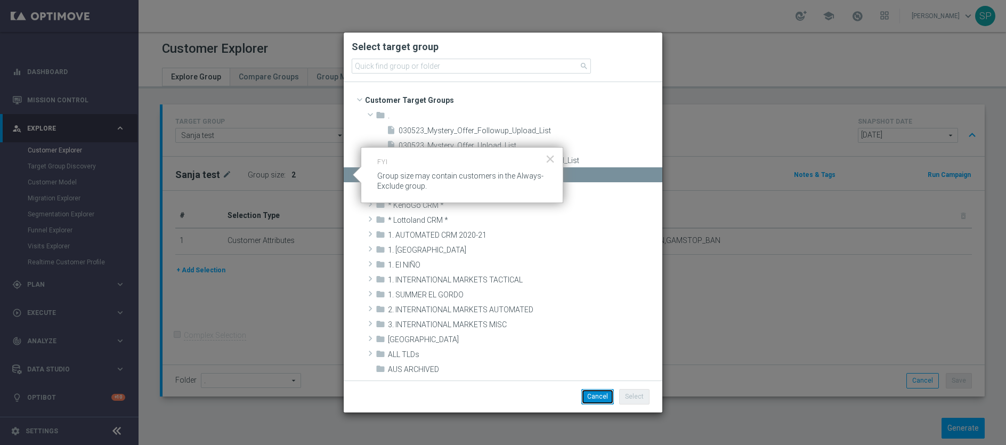
click at [607, 400] on button "Cancel" at bounding box center [598, 396] width 33 height 15
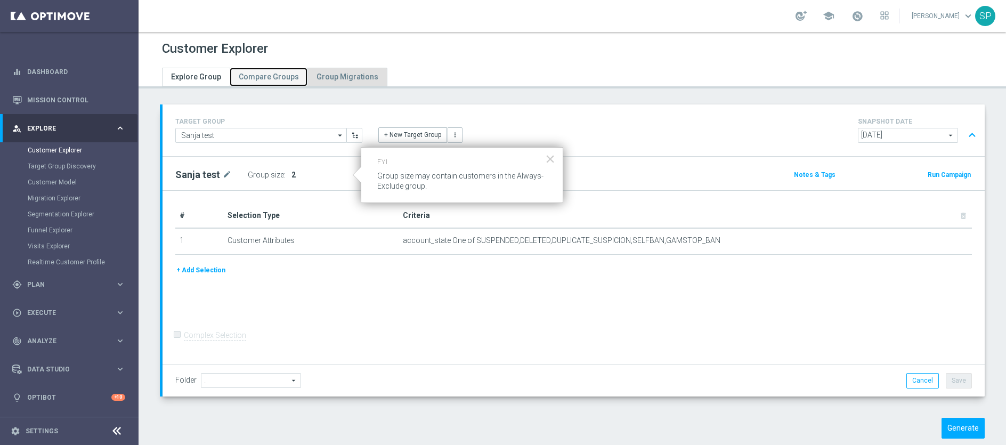
click at [294, 72] on link "Compare Groups" at bounding box center [269, 77] width 78 height 19
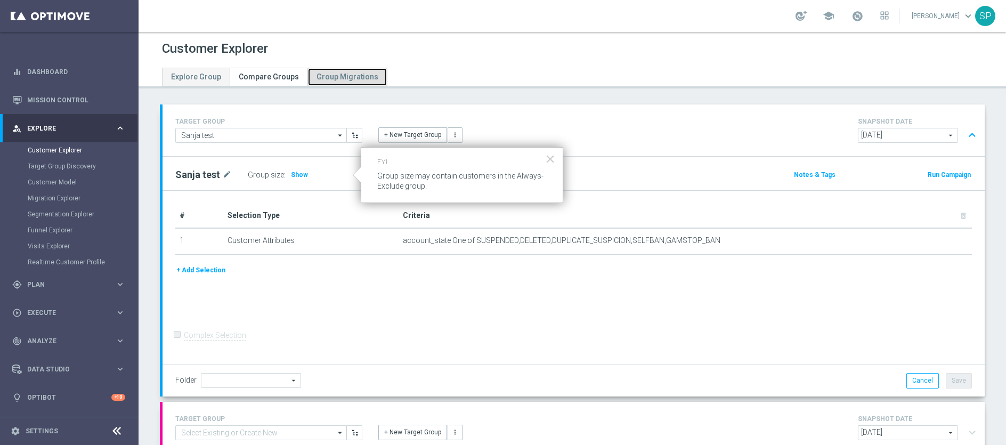
click at [328, 85] on link "Group Migrations" at bounding box center [348, 77] width 80 height 19
click at [194, 77] on span "Explore Group" at bounding box center [196, 76] width 50 height 9
type input "[DATE]"
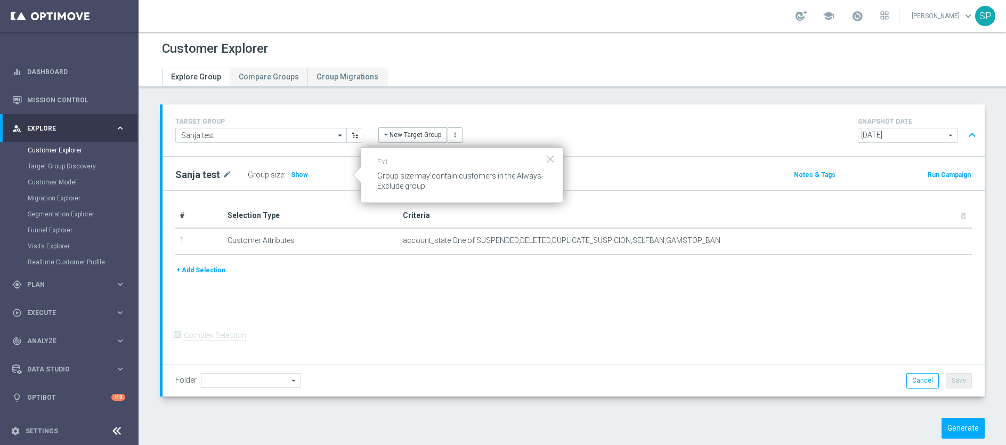
click at [752, 325] on div "# Selection Type Criteria delete_forever 1 Customer Attributes account_state On…" at bounding box center [574, 278] width 822 height 174
click at [818, 433] on div "Generate" at bounding box center [888, 428] width 211 height 21
click at [818, 431] on button "Generate" at bounding box center [963, 428] width 43 height 21
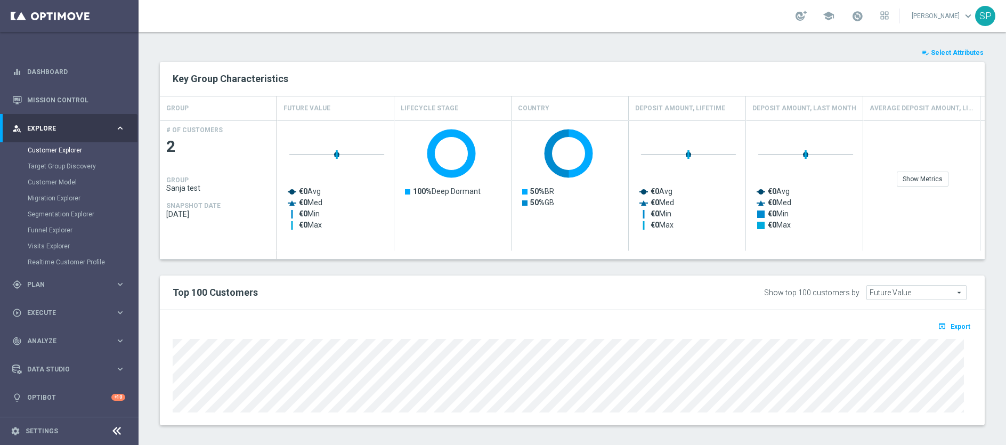
scroll to position [169, 0]
